Goal: Check status: Check status

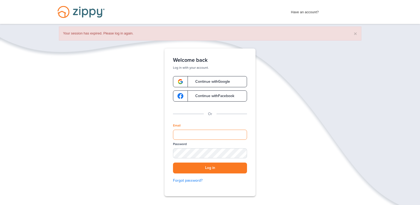
click at [207, 134] on input "Email" at bounding box center [210, 135] width 74 height 10
type input "**********"
click at [173, 163] on button "Log in" at bounding box center [210, 168] width 74 height 11
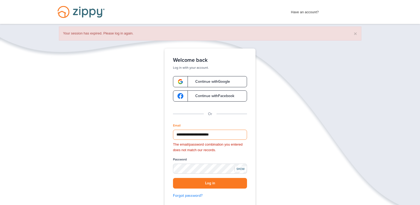
click at [228, 136] on input "**********" at bounding box center [210, 135] width 74 height 10
click at [237, 171] on div "SHOW" at bounding box center [240, 169] width 12 height 5
click at [173, 178] on button "Log in" at bounding box center [210, 183] width 74 height 11
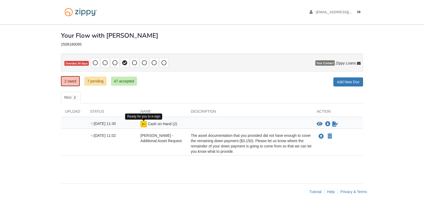
click at [143, 125] on img at bounding box center [144, 124] width 6 height 6
click at [322, 125] on icon "View Cash on Hand (2)" at bounding box center [320, 123] width 6 height 5
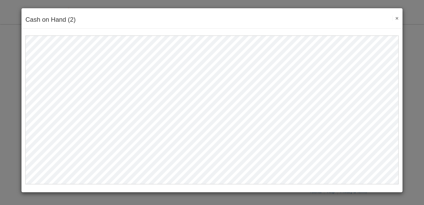
click at [399, 18] on button "×" at bounding box center [396, 18] width 6 height 6
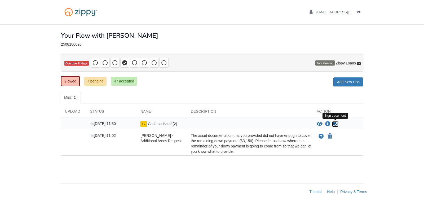
click at [334, 123] on icon "Sign Form" at bounding box center [336, 123] width 6 height 5
click at [319, 125] on icon "View Cash on Hand (2)" at bounding box center [320, 123] width 6 height 5
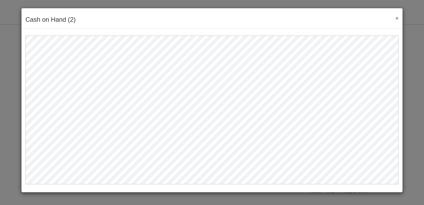
click at [394, 16] on button "×" at bounding box center [396, 18] width 6 height 6
